Goal: Information Seeking & Learning: Learn about a topic

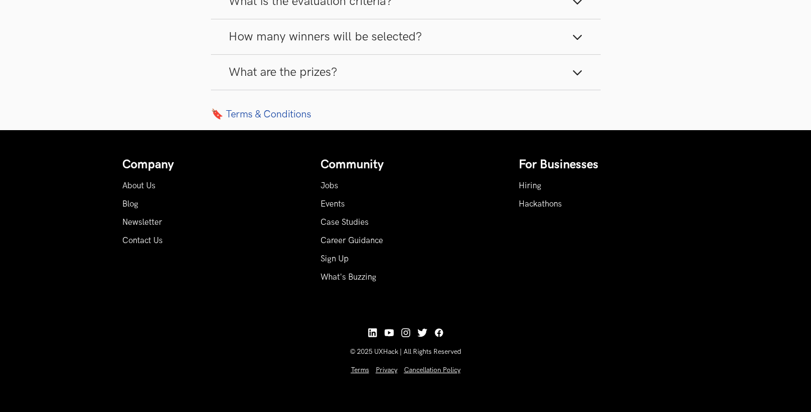
scroll to position [1716, 0]
click at [340, 226] on link "Case Studies" at bounding box center [344, 221] width 48 height 9
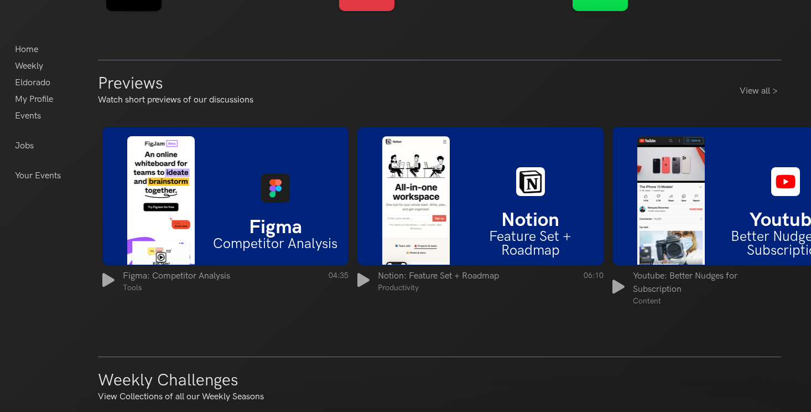
scroll to position [849, 0]
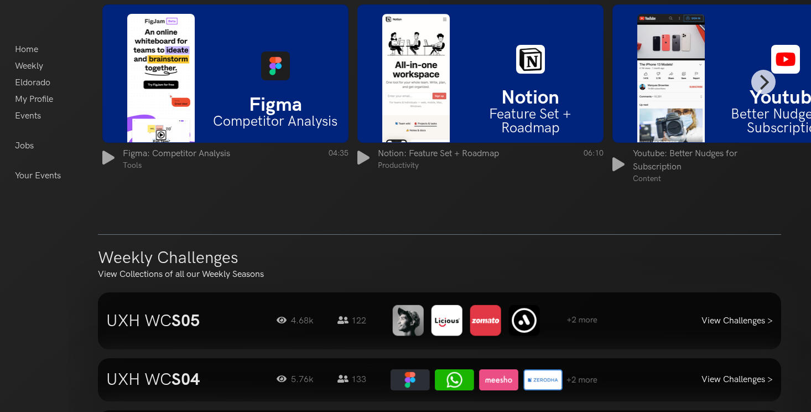
click at [279, 82] on li "Figma Competitor Analysis" at bounding box center [275, 73] width 145 height 118
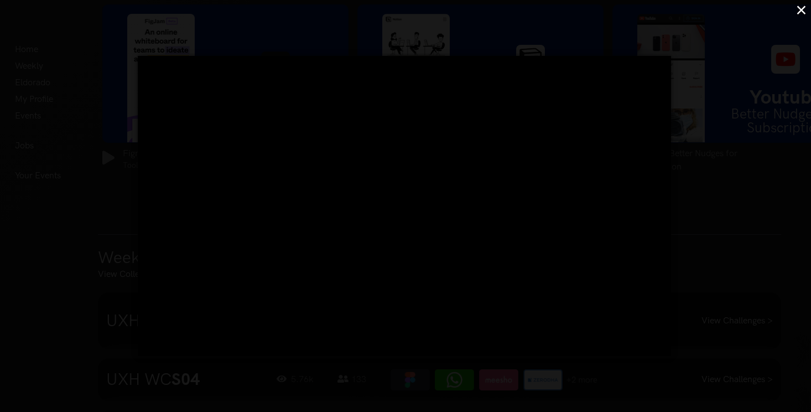
click at [799, 11] on button "×" at bounding box center [801, 9] width 19 height 19
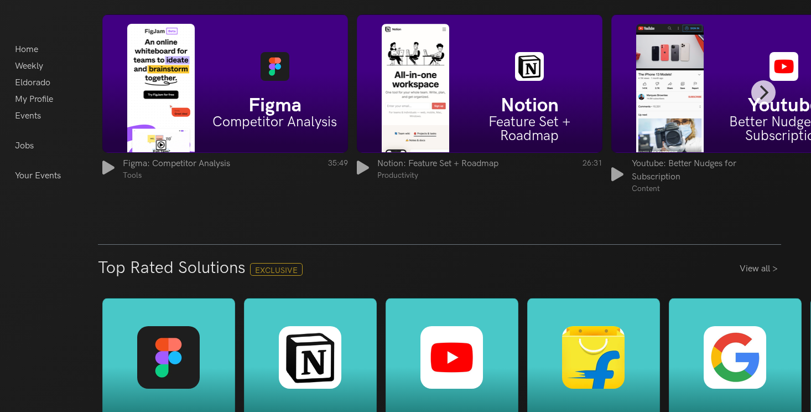
scroll to position [1608, 0]
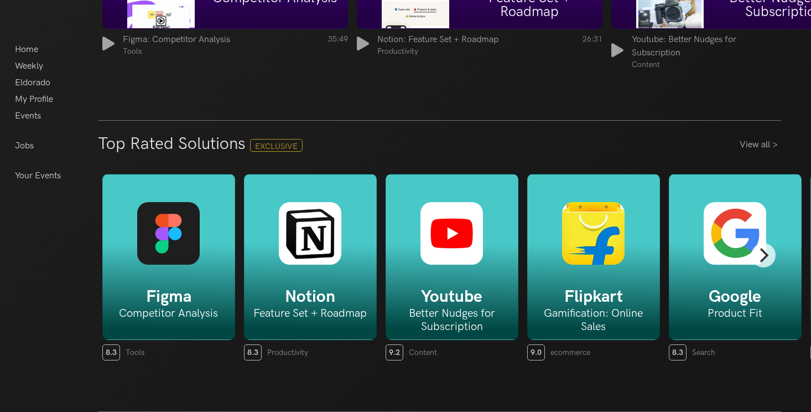
click at [326, 286] on div "Notion Feature Set + Roadmap" at bounding box center [310, 257] width 133 height 166
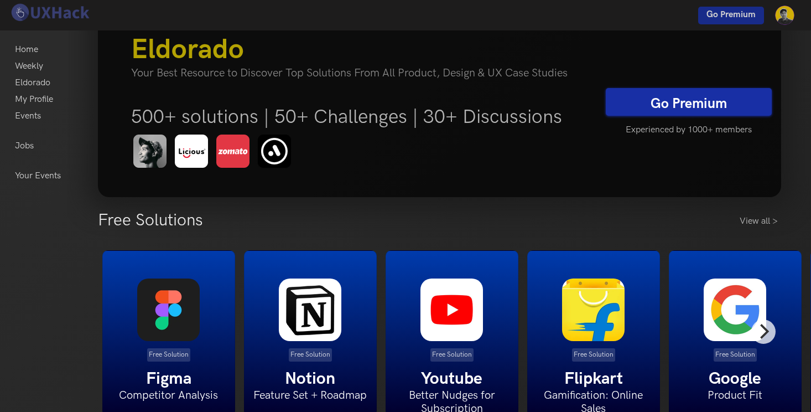
scroll to position [0, 0]
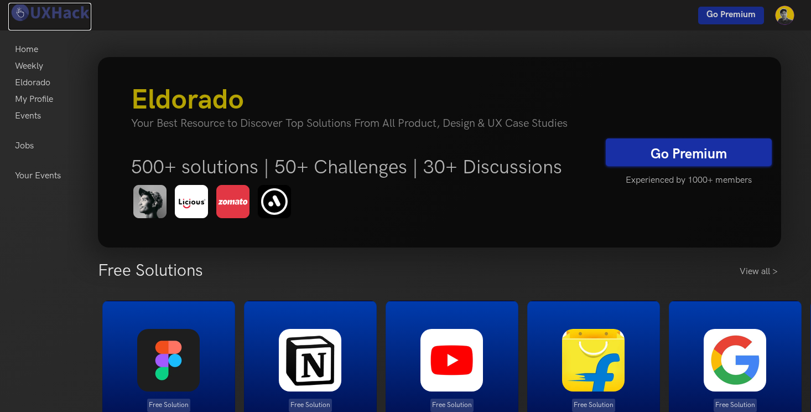
click at [60, 12] on img at bounding box center [49, 12] width 83 height 19
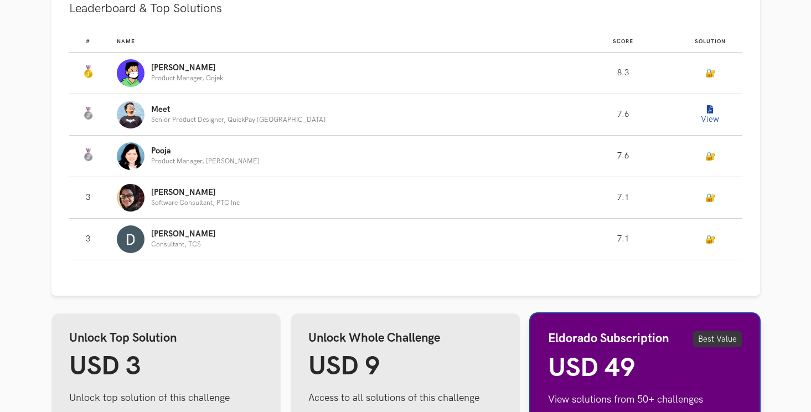
scroll to position [699, 0]
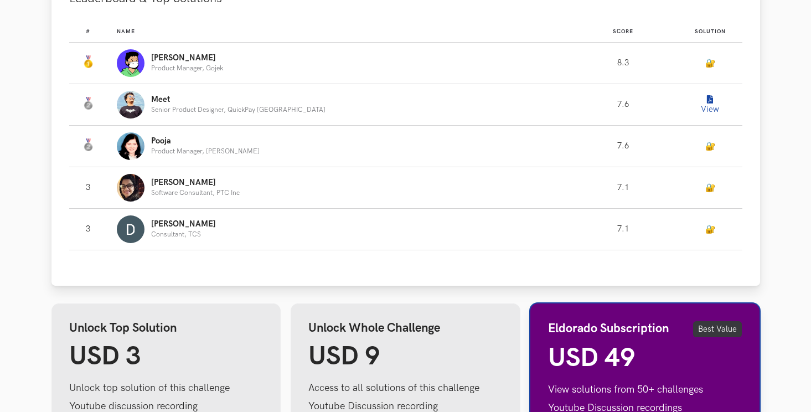
click at [705, 63] on link "🔐" at bounding box center [710, 63] width 10 height 9
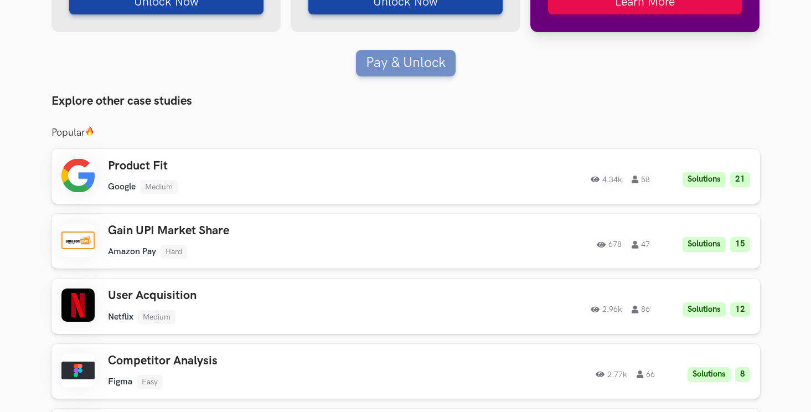
scroll to position [1207, 0]
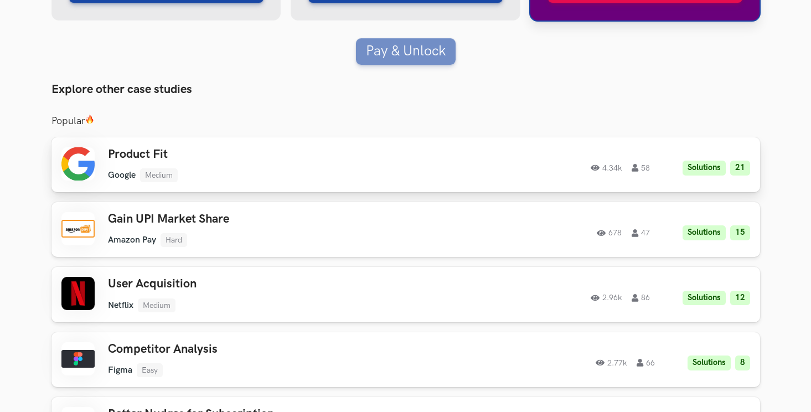
click at [707, 162] on li "Solutions" at bounding box center [703, 167] width 43 height 15
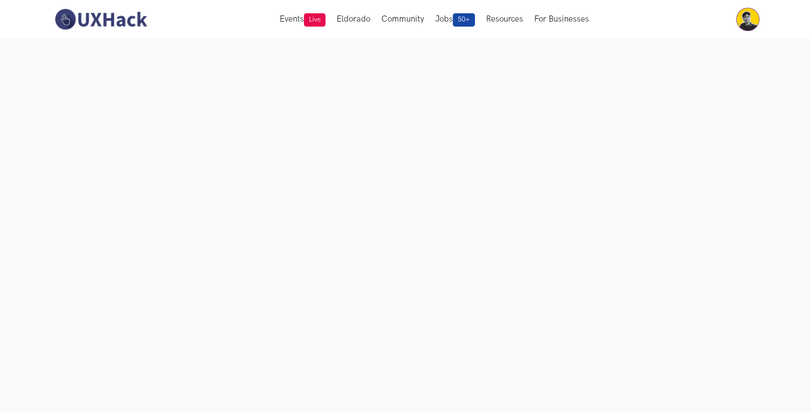
scroll to position [57, 0]
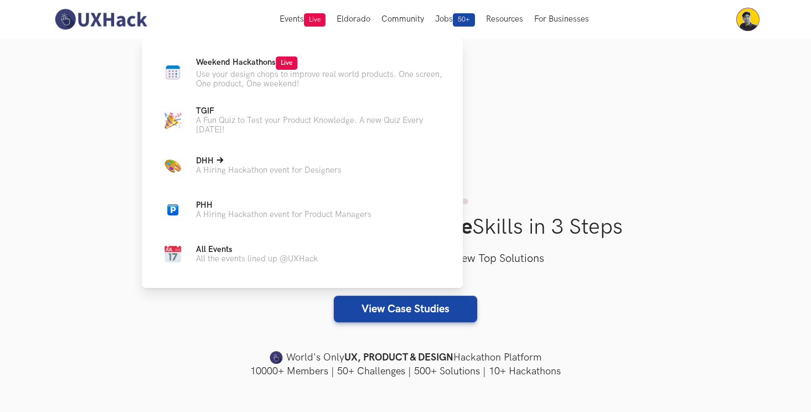
click at [286, 174] on p "A Hiring Hackathon event for Designers" at bounding box center [269, 169] width 146 height 9
click at [217, 122] on p "A Fun Quiz to Test your Product Knowledge. A new Quiz Every Friday!" at bounding box center [320, 125] width 249 height 19
click at [261, 81] on p "Use your design chops to improve real world products. One screen, One product, …" at bounding box center [320, 79] width 249 height 19
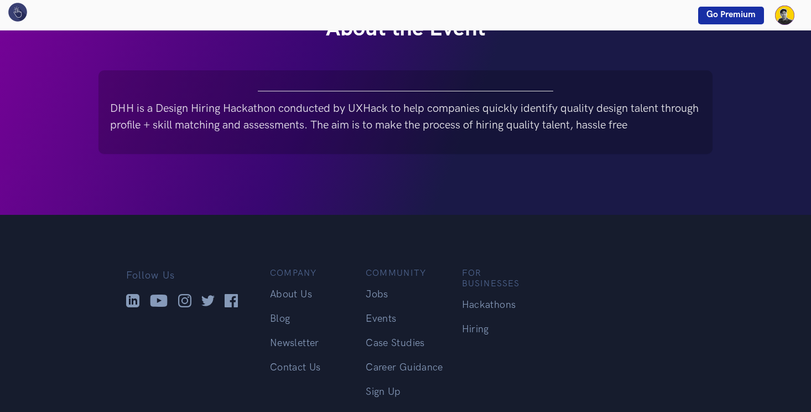
scroll to position [421, 0]
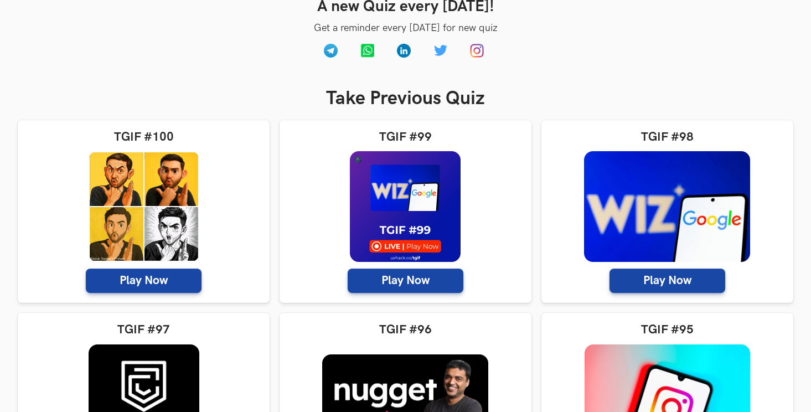
scroll to position [164, 0]
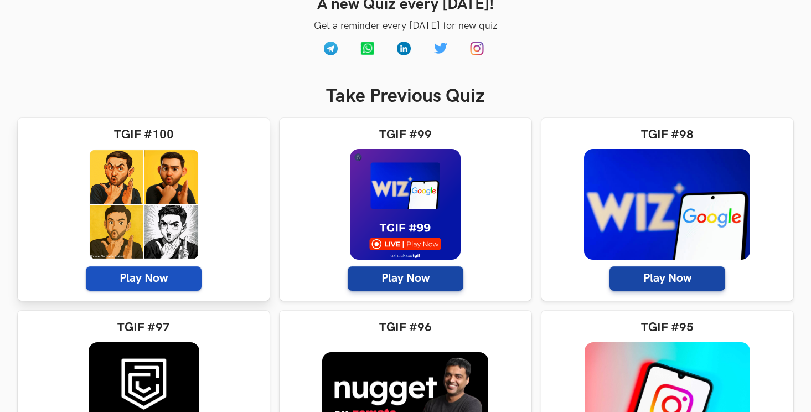
click at [148, 267] on span "Play Now" at bounding box center [144, 278] width 116 height 24
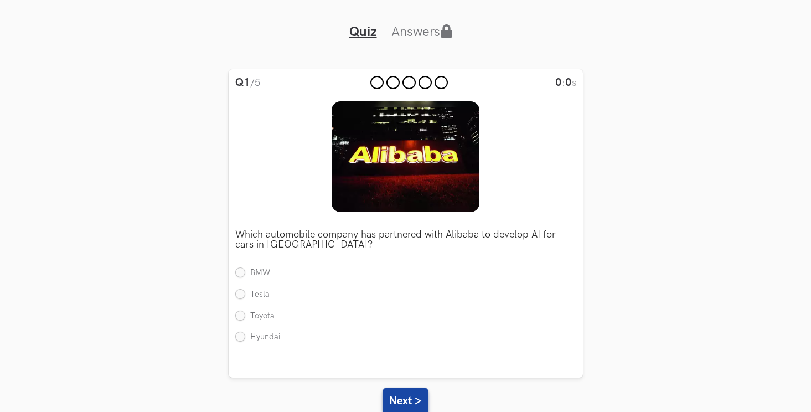
scroll to position [71, 0]
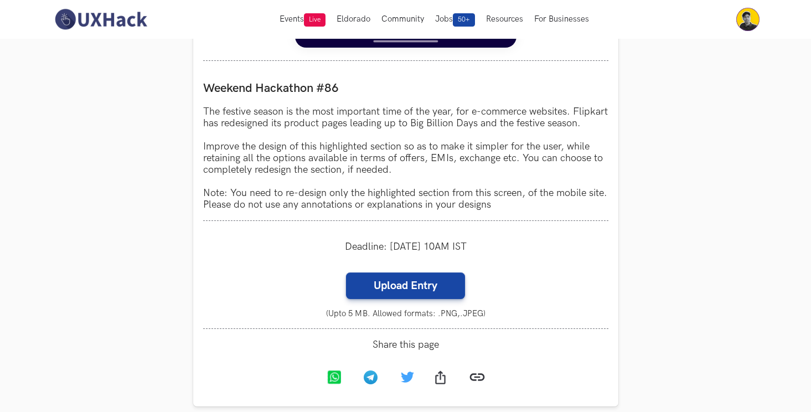
scroll to position [973, 0]
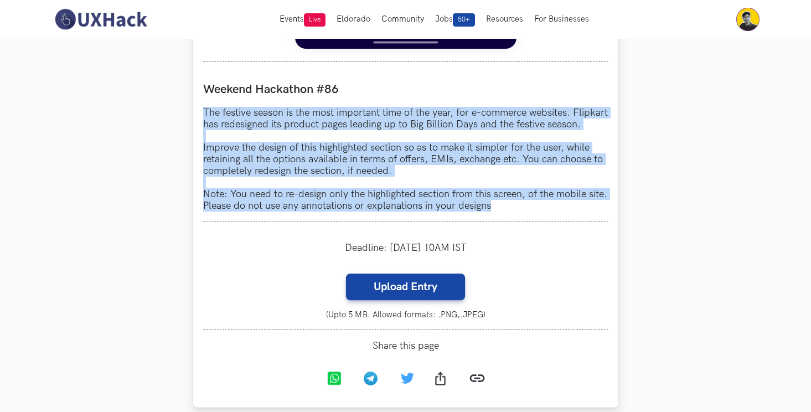
drag, startPoint x: 204, startPoint y: 109, endPoint x: 519, endPoint y: 235, distance: 339.2
click at [519, 222] on div "Weekend Hackathon #86 The festive season is the most important time of the year…" at bounding box center [405, 147] width 405 height 150
copy p "The festive season is the most important time of the year, for e-commerce websi…"
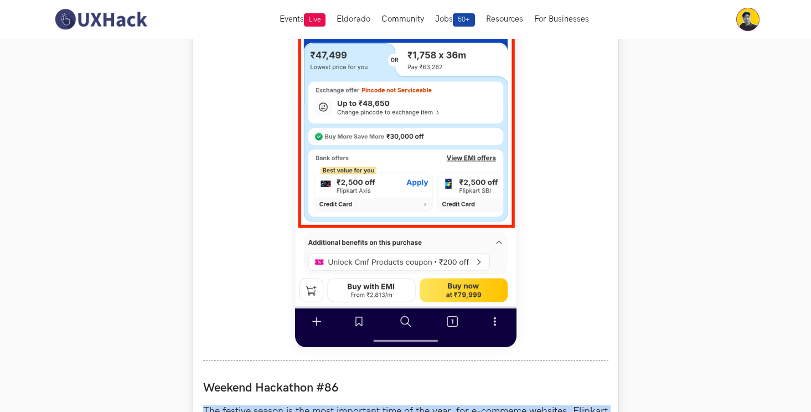
scroll to position [666, 0]
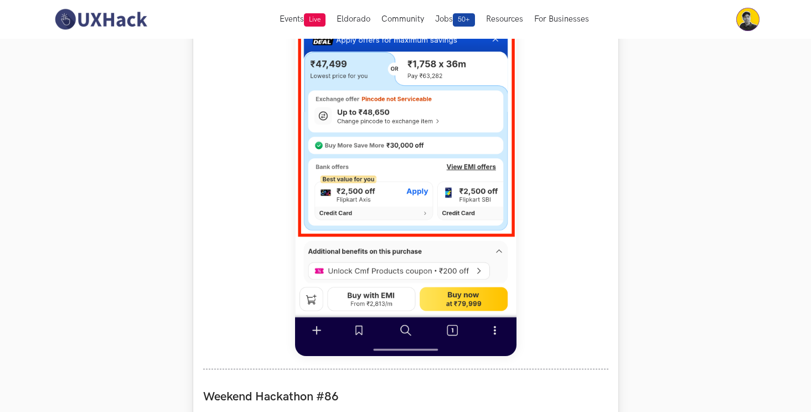
click at [381, 224] on img at bounding box center [405, 110] width 221 height 492
